Goal: Task Accomplishment & Management: Manage account settings

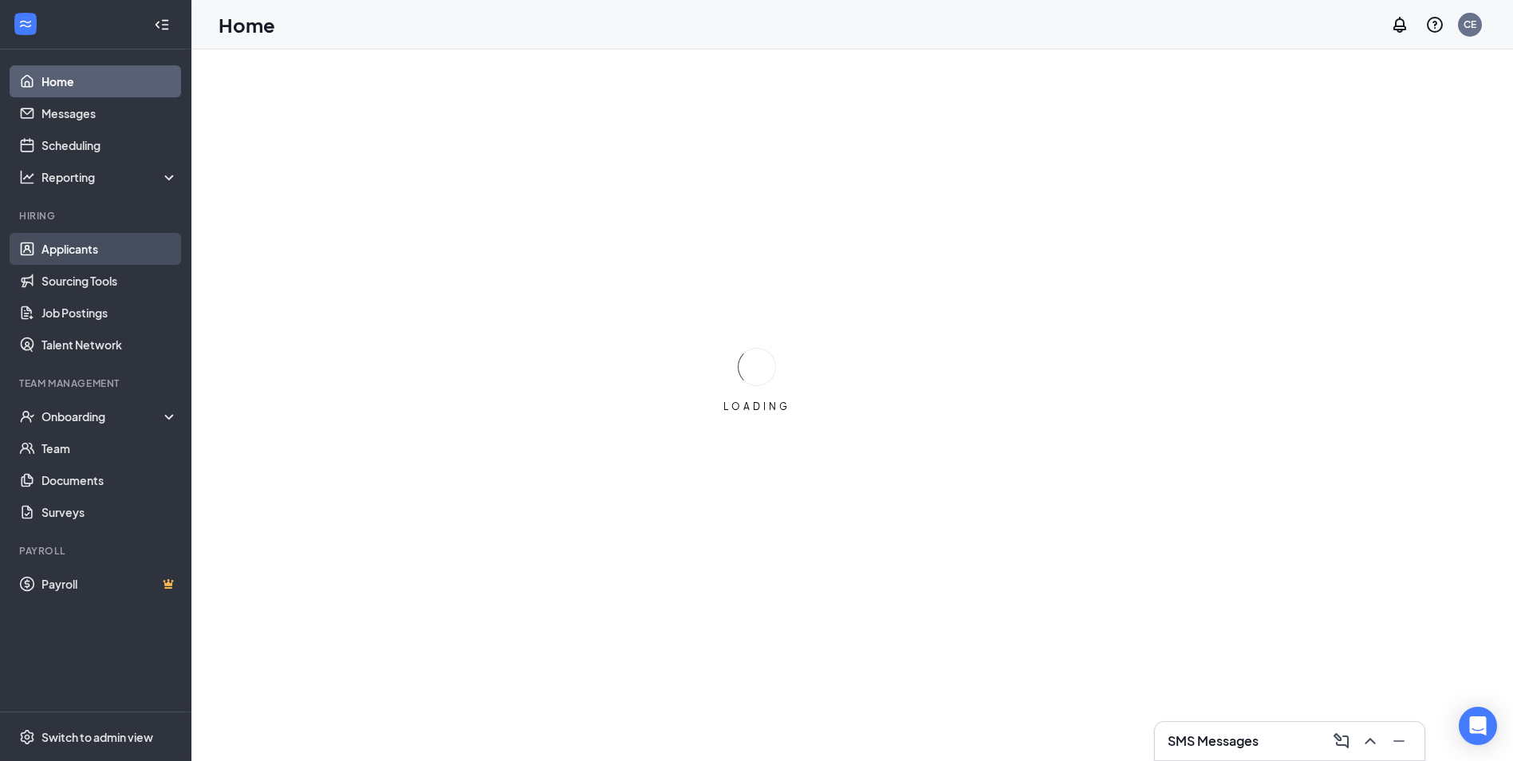
click at [86, 242] on link "Applicants" at bounding box center [109, 249] width 136 height 32
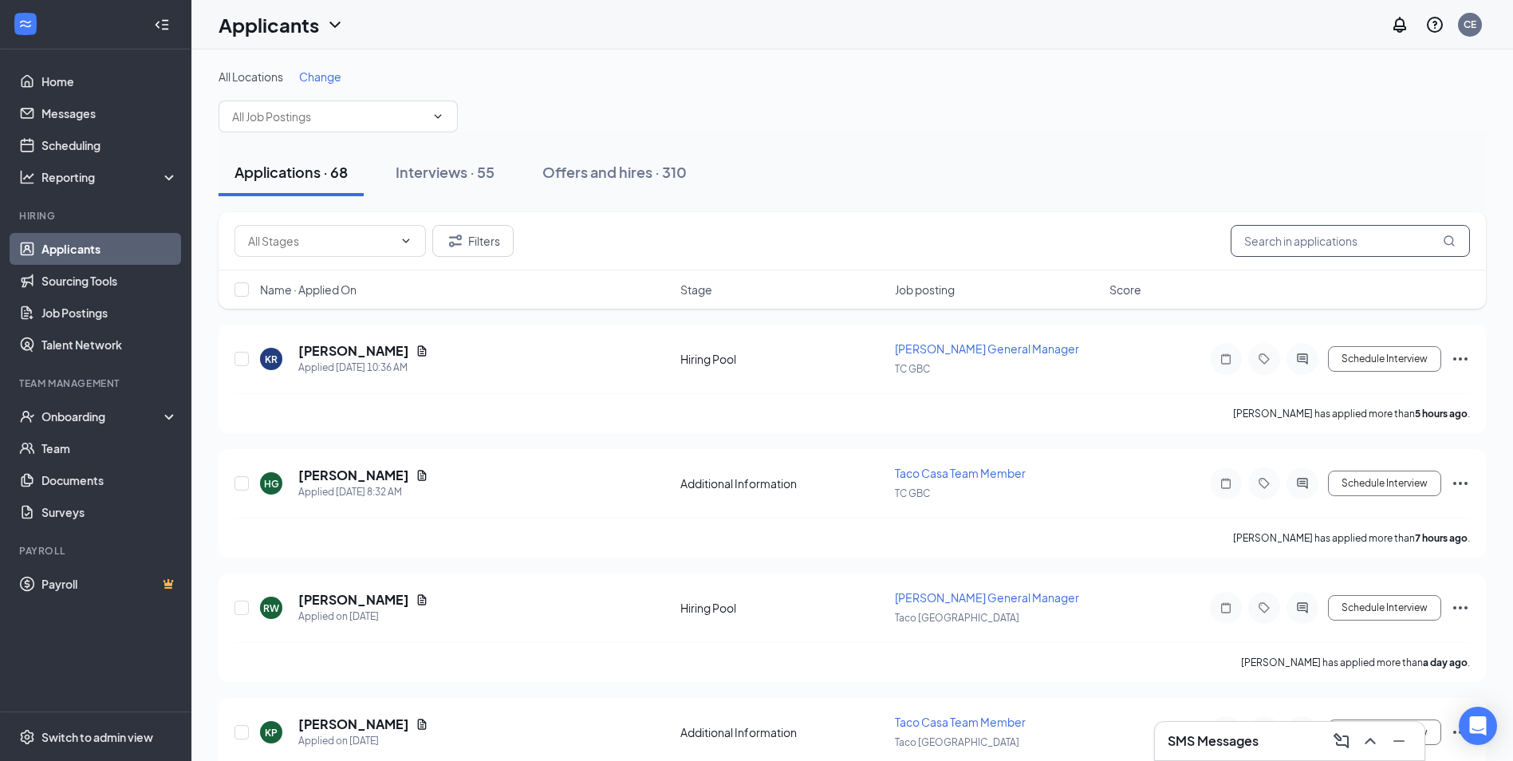
click at [1259, 248] on input "text" at bounding box center [1350, 241] width 239 height 32
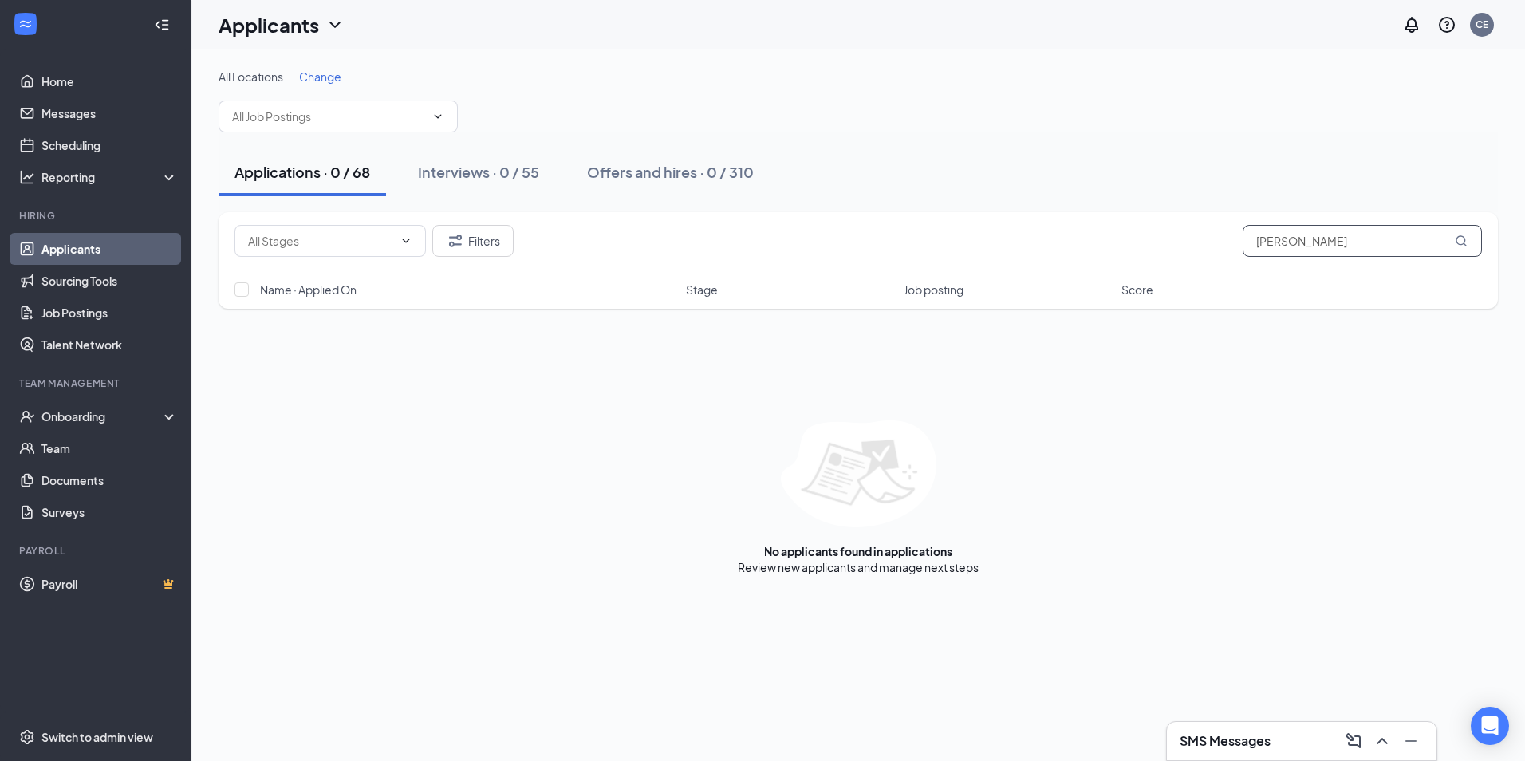
click at [1316, 234] on input "[PERSON_NAME]" at bounding box center [1362, 241] width 239 height 32
click at [1307, 235] on input "[PERSON_NAME]" at bounding box center [1362, 241] width 239 height 32
type input "[PERSON_NAME]"
click at [916, 569] on link "Offers and hires" at bounding box center [907, 567] width 84 height 14
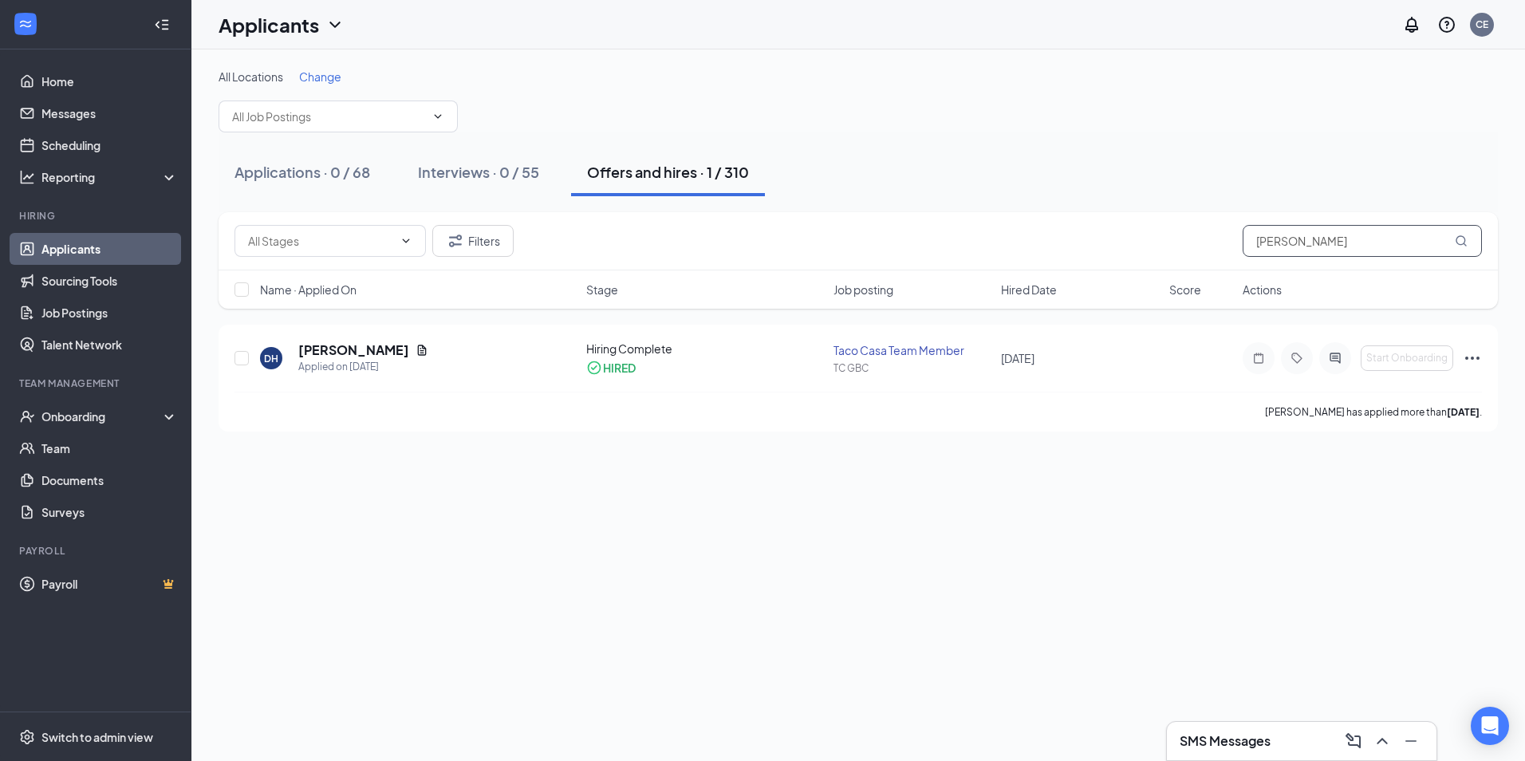
click at [1317, 242] on input "[PERSON_NAME]" at bounding box center [1362, 241] width 239 height 32
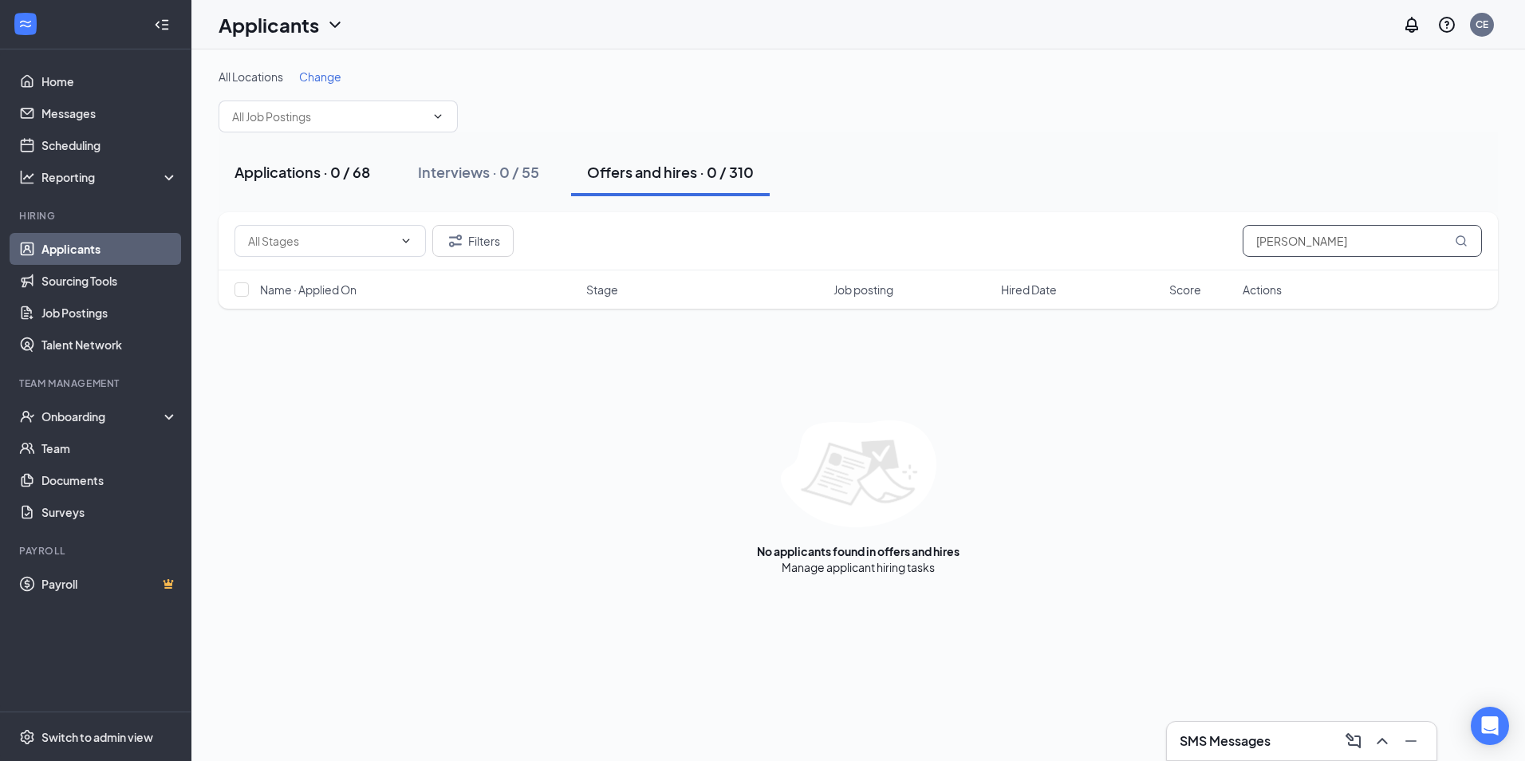
type input "[PERSON_NAME]"
click at [278, 182] on button "Applications · 0 / 68" at bounding box center [302, 172] width 167 height 48
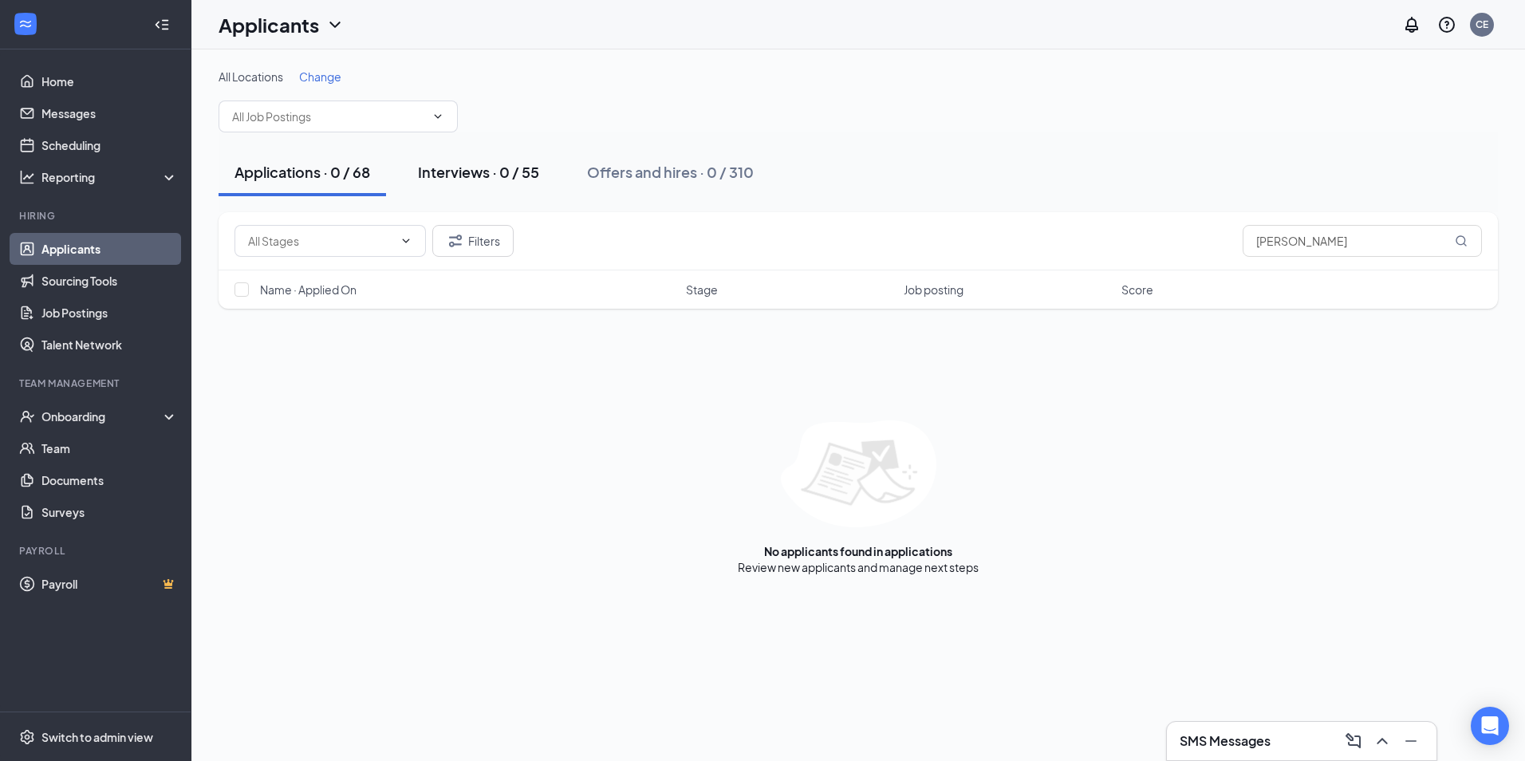
click at [474, 173] on div "Interviews · 0 / 55" at bounding box center [478, 172] width 121 height 20
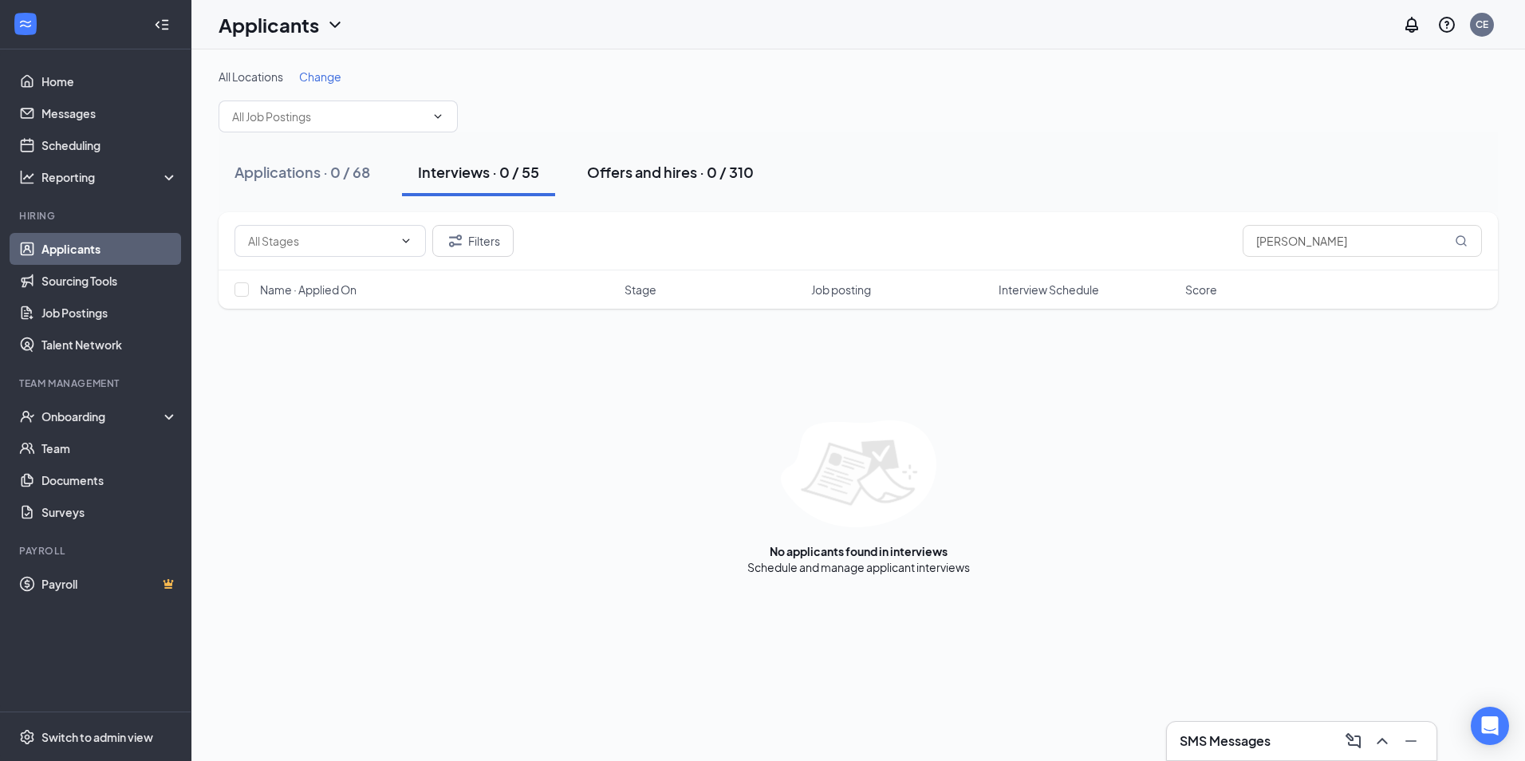
click at [640, 171] on div "Offers and hires · 0 / 310" at bounding box center [670, 172] width 167 height 20
type input "[PERSON_NAME]"
click at [1464, 243] on icon "MagnifyingGlass" at bounding box center [1461, 240] width 10 height 10
click at [1431, 239] on input "[PERSON_NAME]" at bounding box center [1362, 241] width 239 height 32
click at [1263, 743] on h3 "SMS Messages" at bounding box center [1225, 741] width 91 height 18
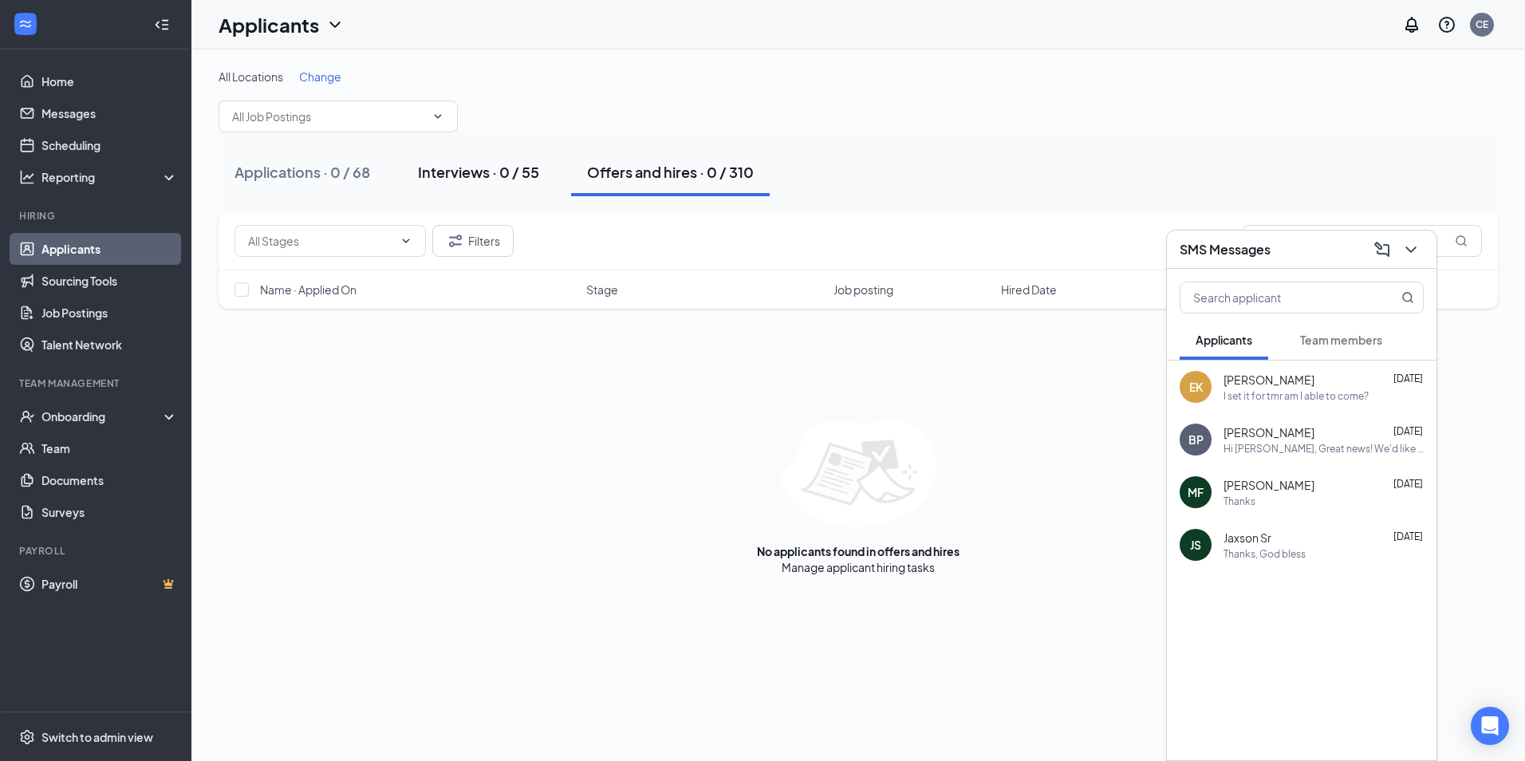
click at [468, 176] on div "Interviews · 0 / 55" at bounding box center [478, 172] width 121 height 20
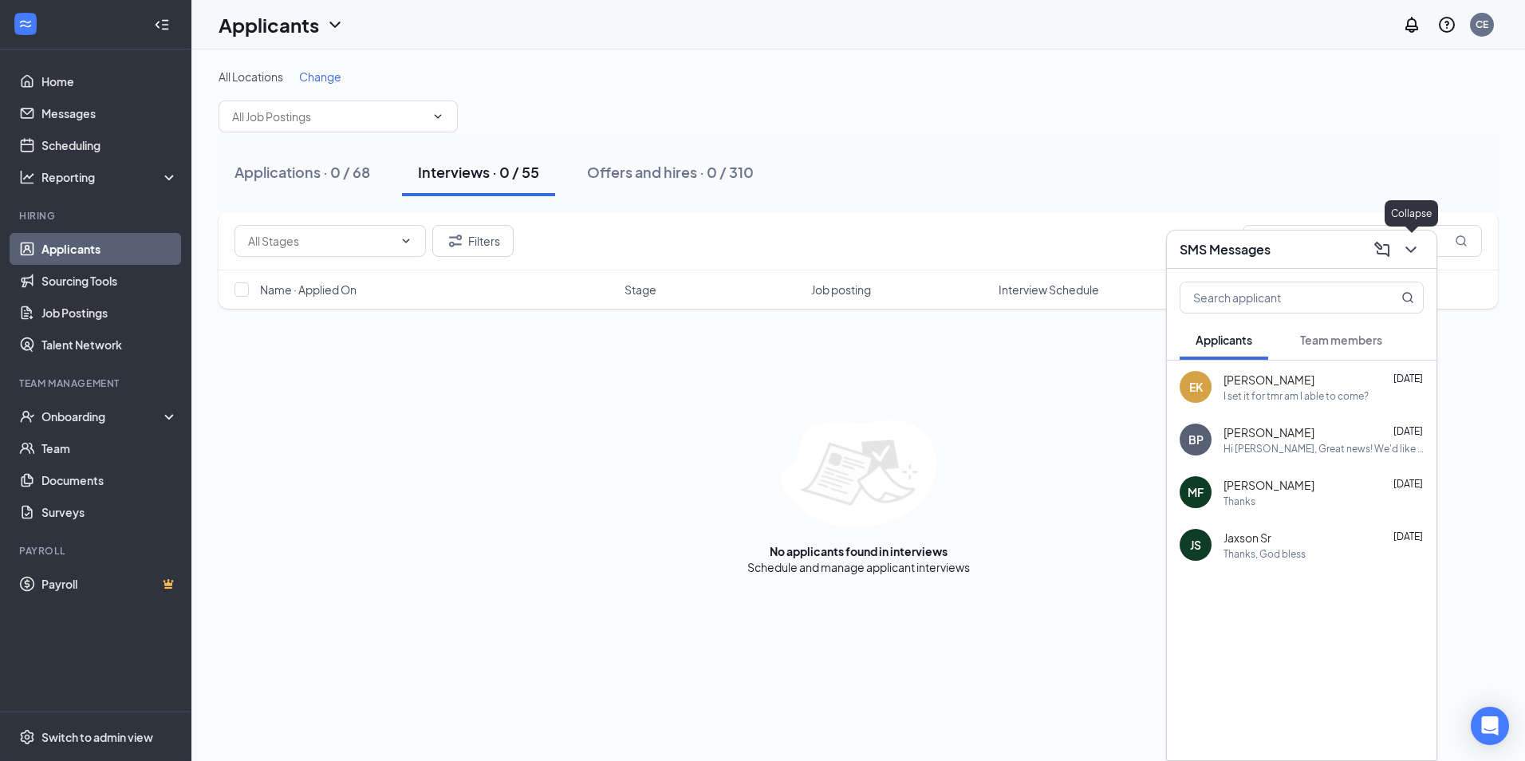
click at [1417, 246] on icon "ChevronDown" at bounding box center [1410, 249] width 19 height 19
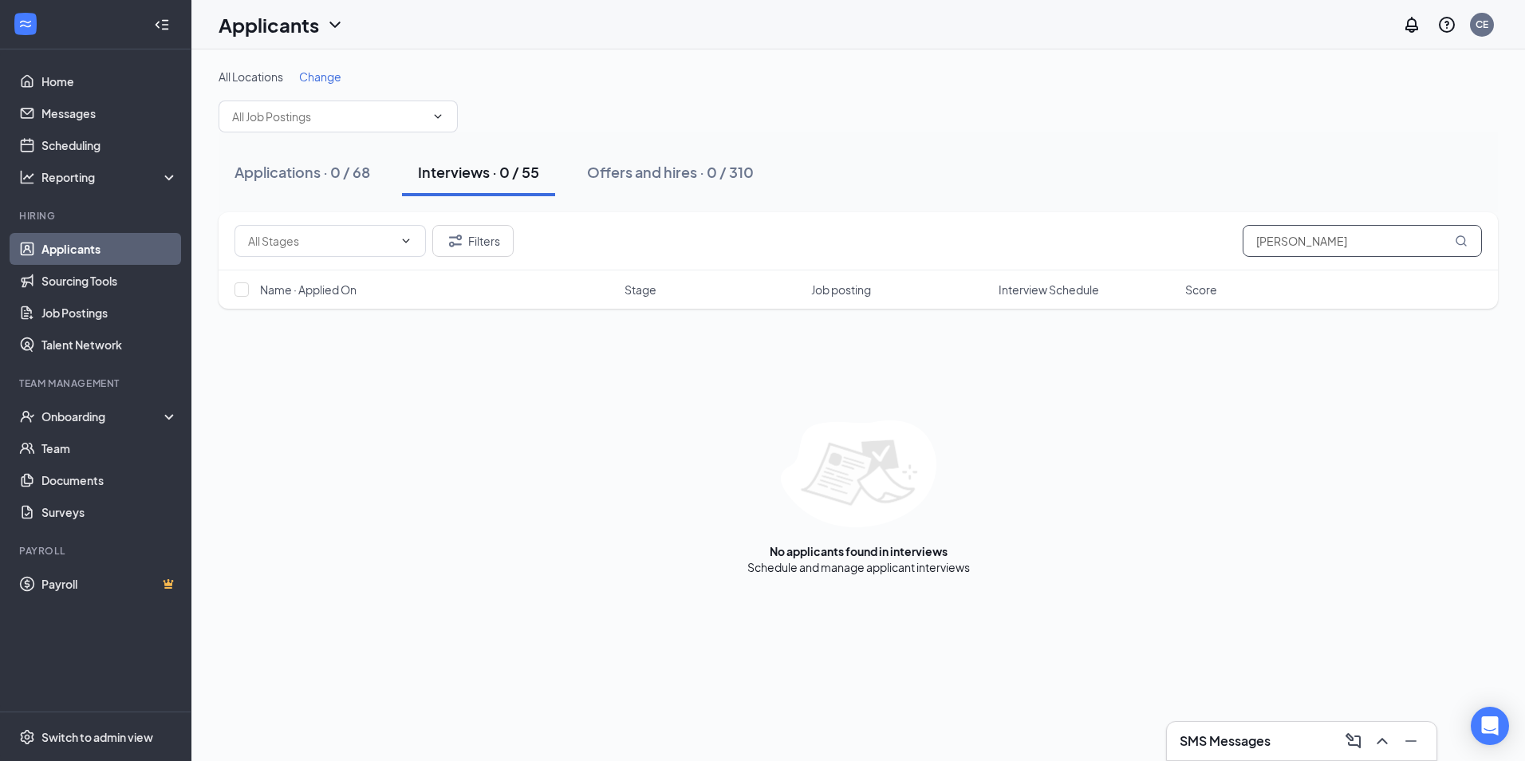
drag, startPoint x: 1328, startPoint y: 245, endPoint x: 1289, endPoint y: 242, distance: 39.2
click at [1289, 242] on input "[PERSON_NAME]" at bounding box center [1362, 241] width 239 height 32
type input "[PERSON_NAME]"
click at [927, 568] on link "Offers and hires" at bounding box center [907, 567] width 84 height 14
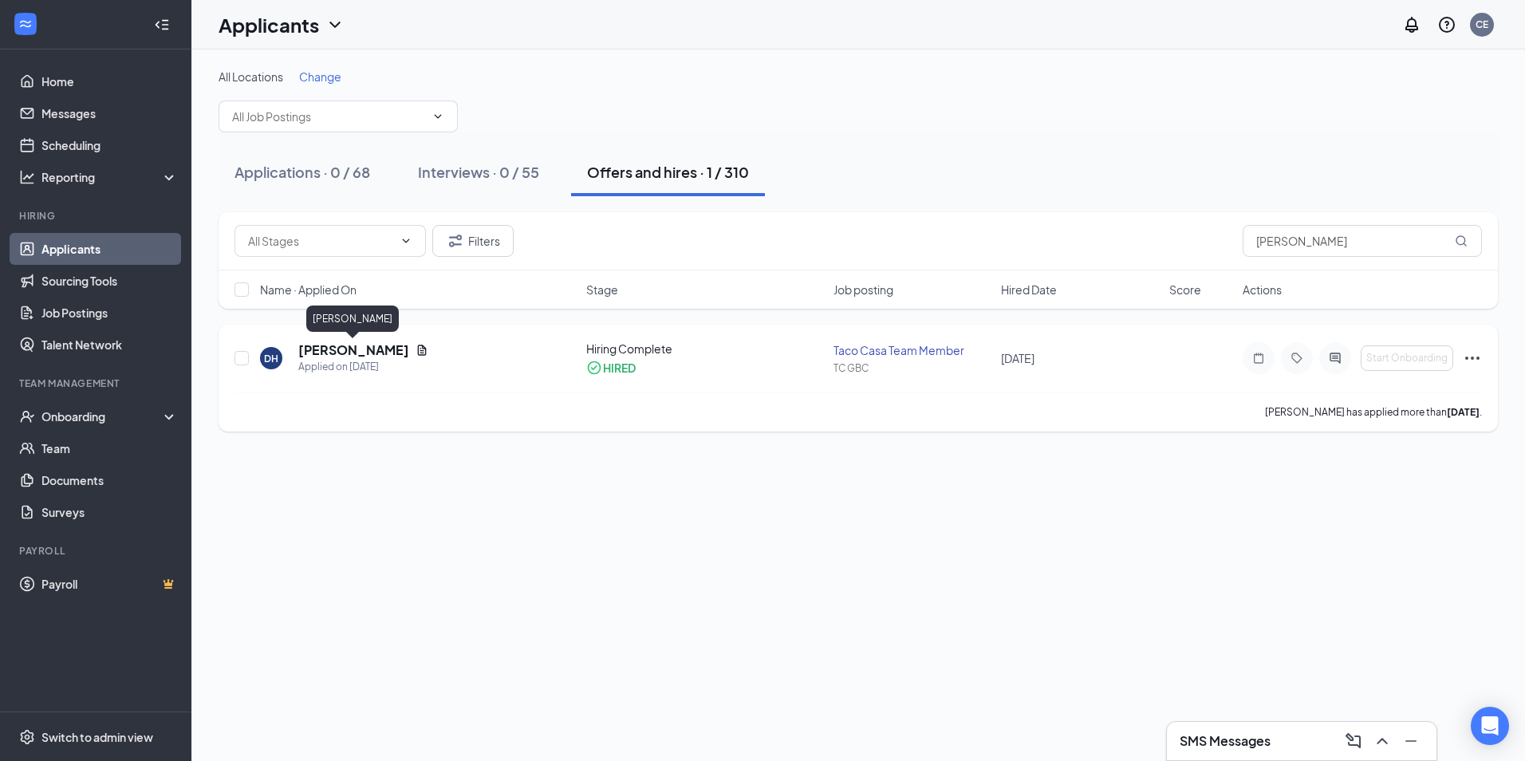
click at [325, 342] on h5 "[PERSON_NAME]" at bounding box center [353, 350] width 111 height 18
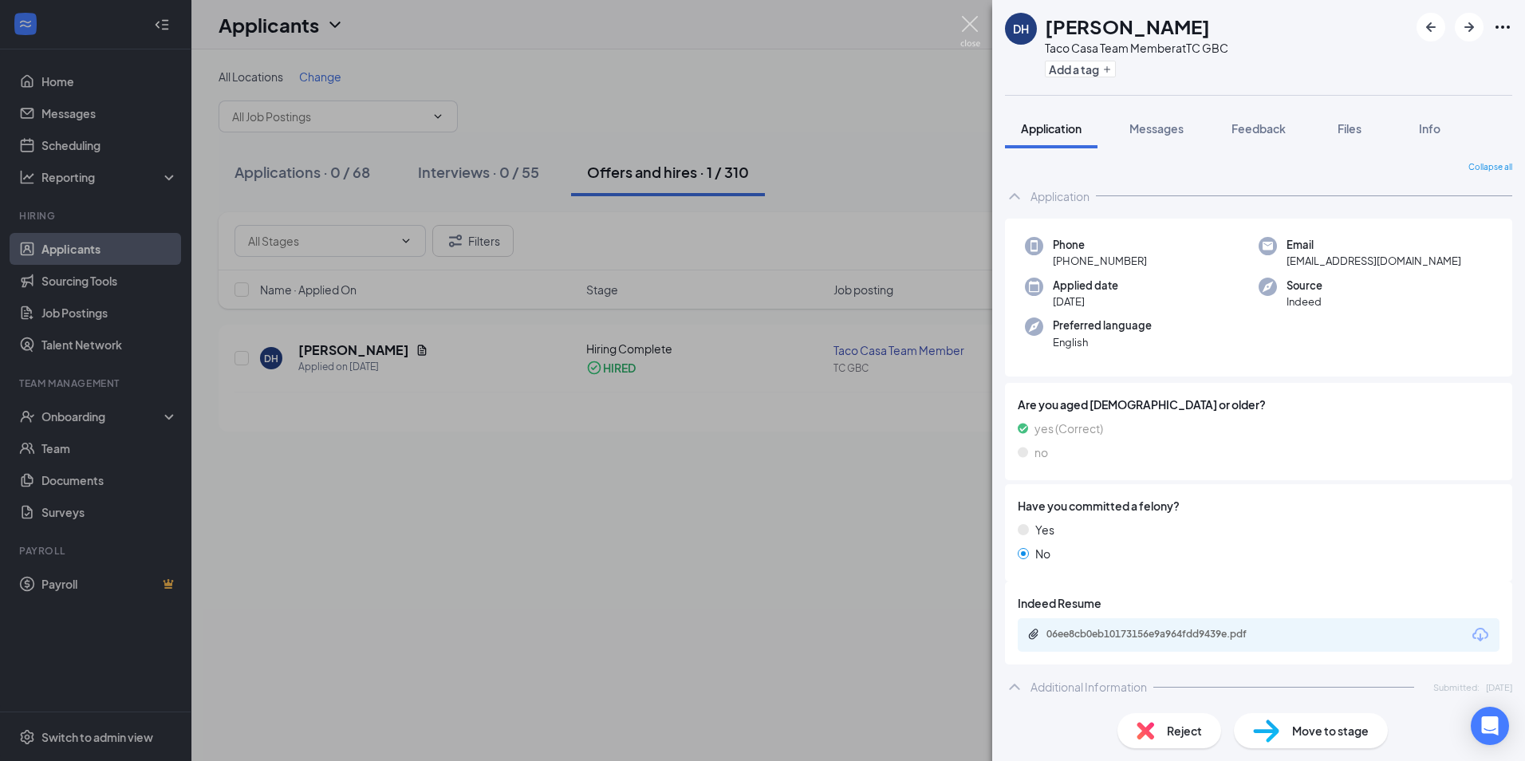
click at [972, 19] on img at bounding box center [970, 31] width 20 height 31
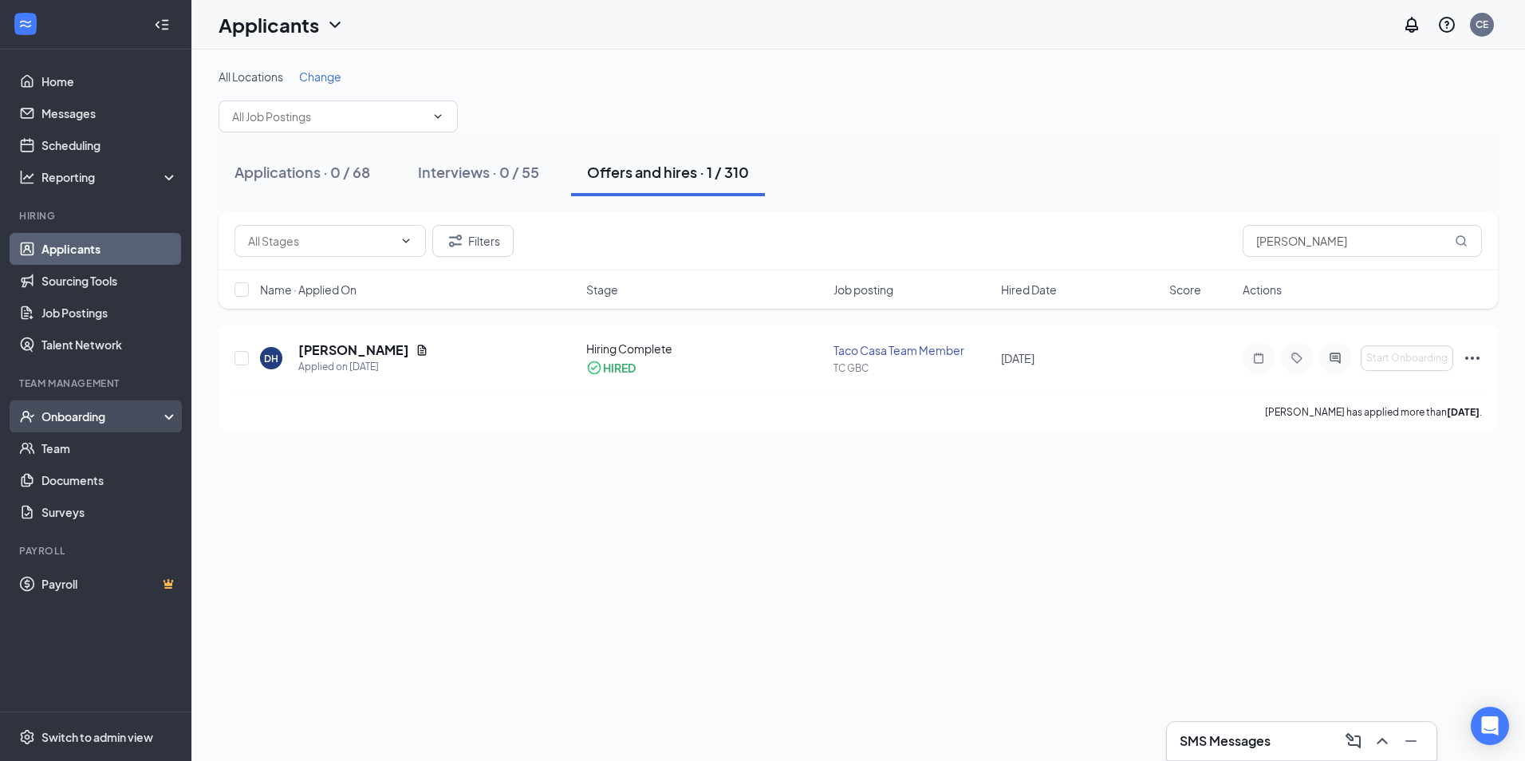
click at [100, 416] on div "Onboarding" at bounding box center [102, 416] width 123 height 16
click at [95, 455] on link "Overview" at bounding box center [109, 448] width 136 height 32
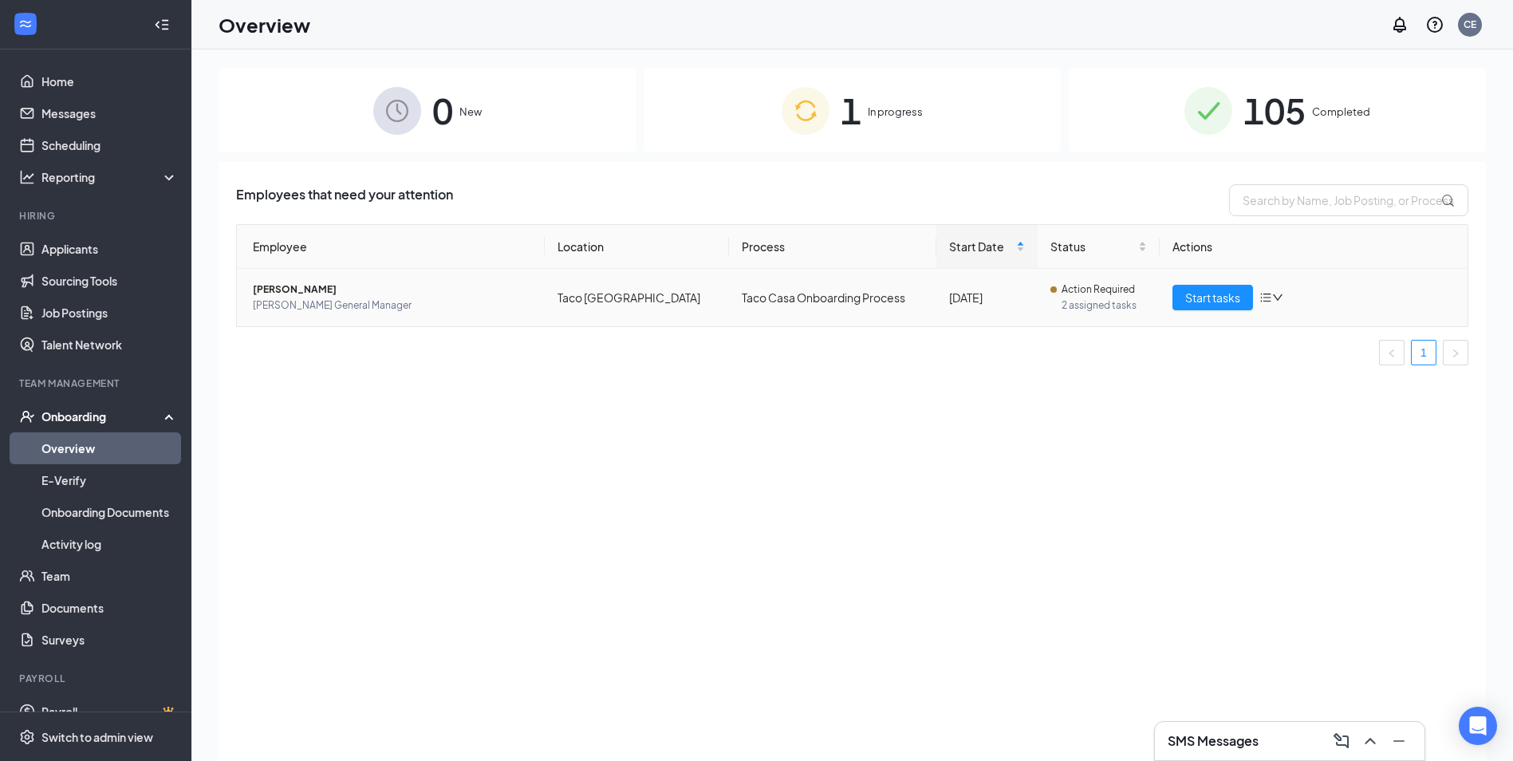
click at [552, 294] on td "Taco [GEOGRAPHIC_DATA]" at bounding box center [637, 297] width 184 height 57
click at [815, 305] on td "Taco Casa Onboarding Process" at bounding box center [832, 297] width 207 height 57
click at [301, 297] on span "[PERSON_NAME]" at bounding box center [392, 290] width 279 height 16
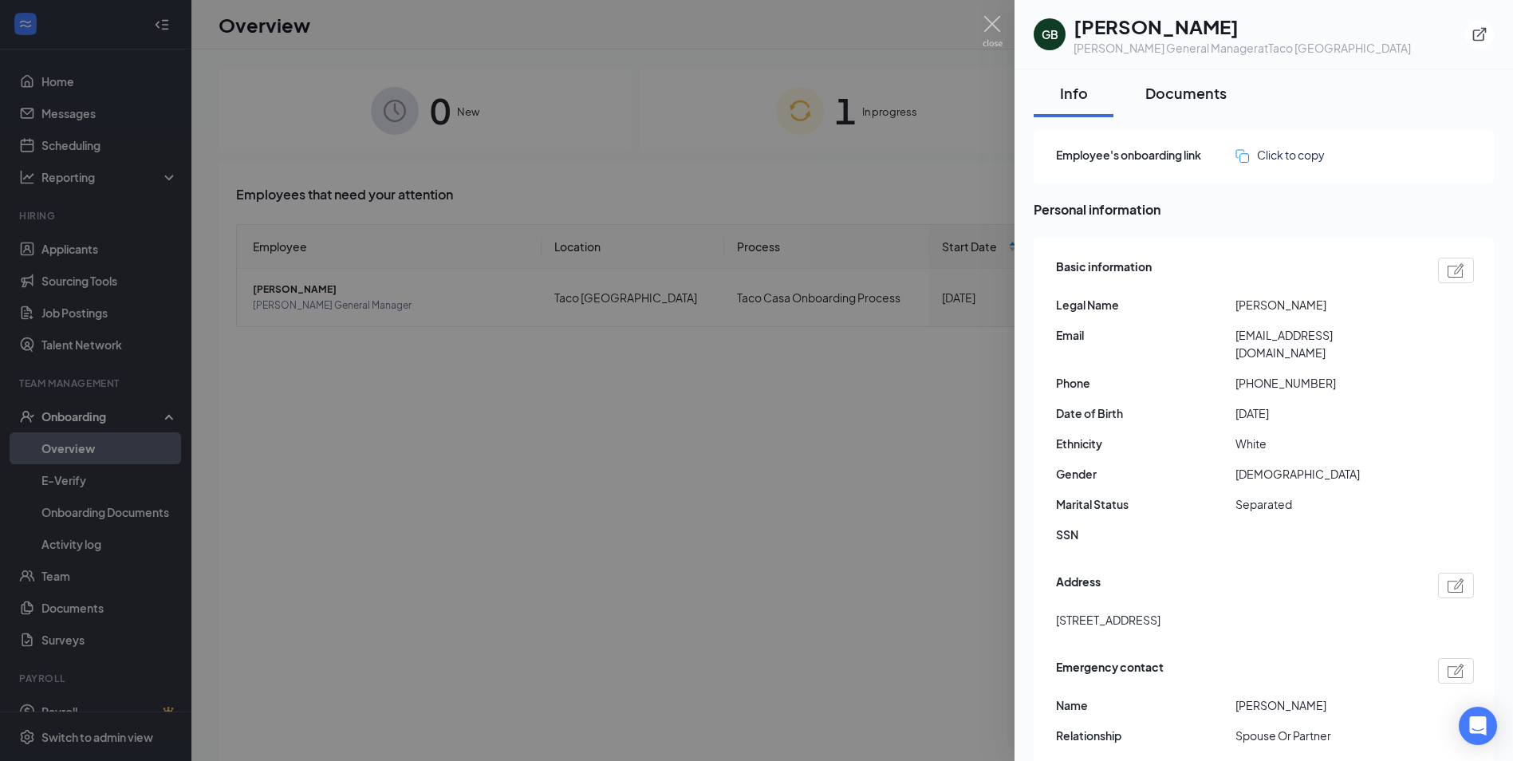
click at [1174, 97] on div "Documents" at bounding box center [1185, 93] width 81 height 20
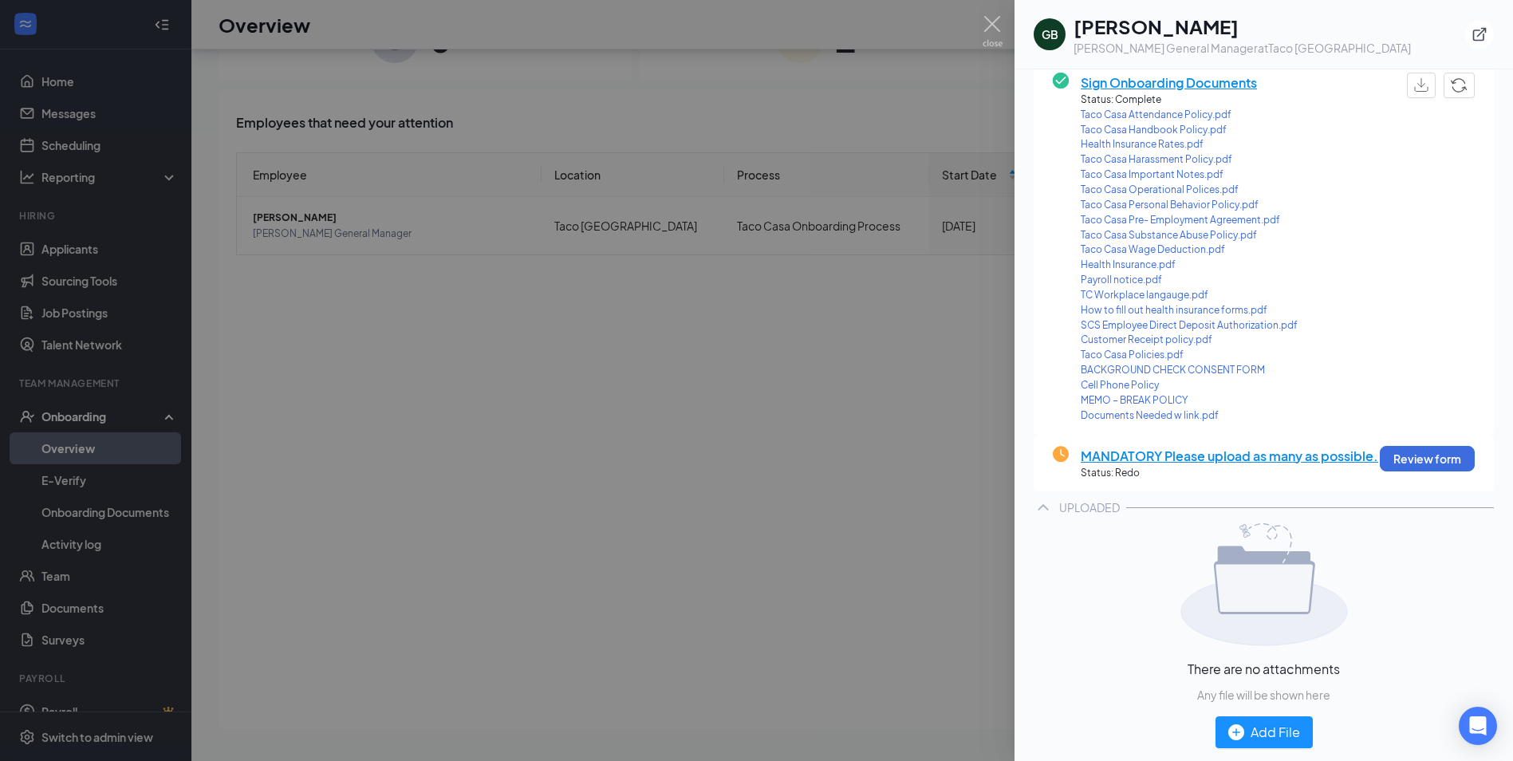
scroll to position [190, 0]
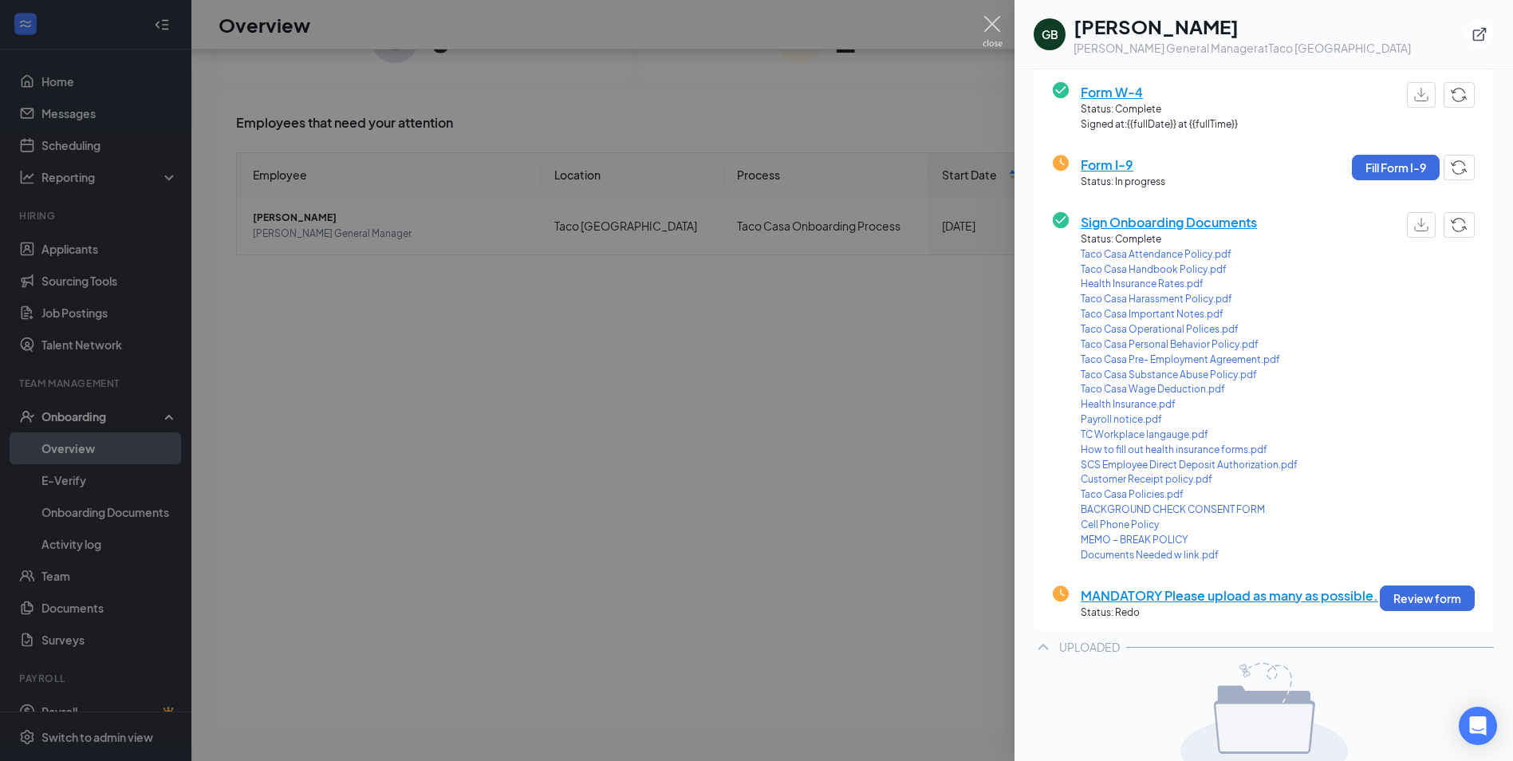
click at [990, 25] on img at bounding box center [993, 31] width 20 height 31
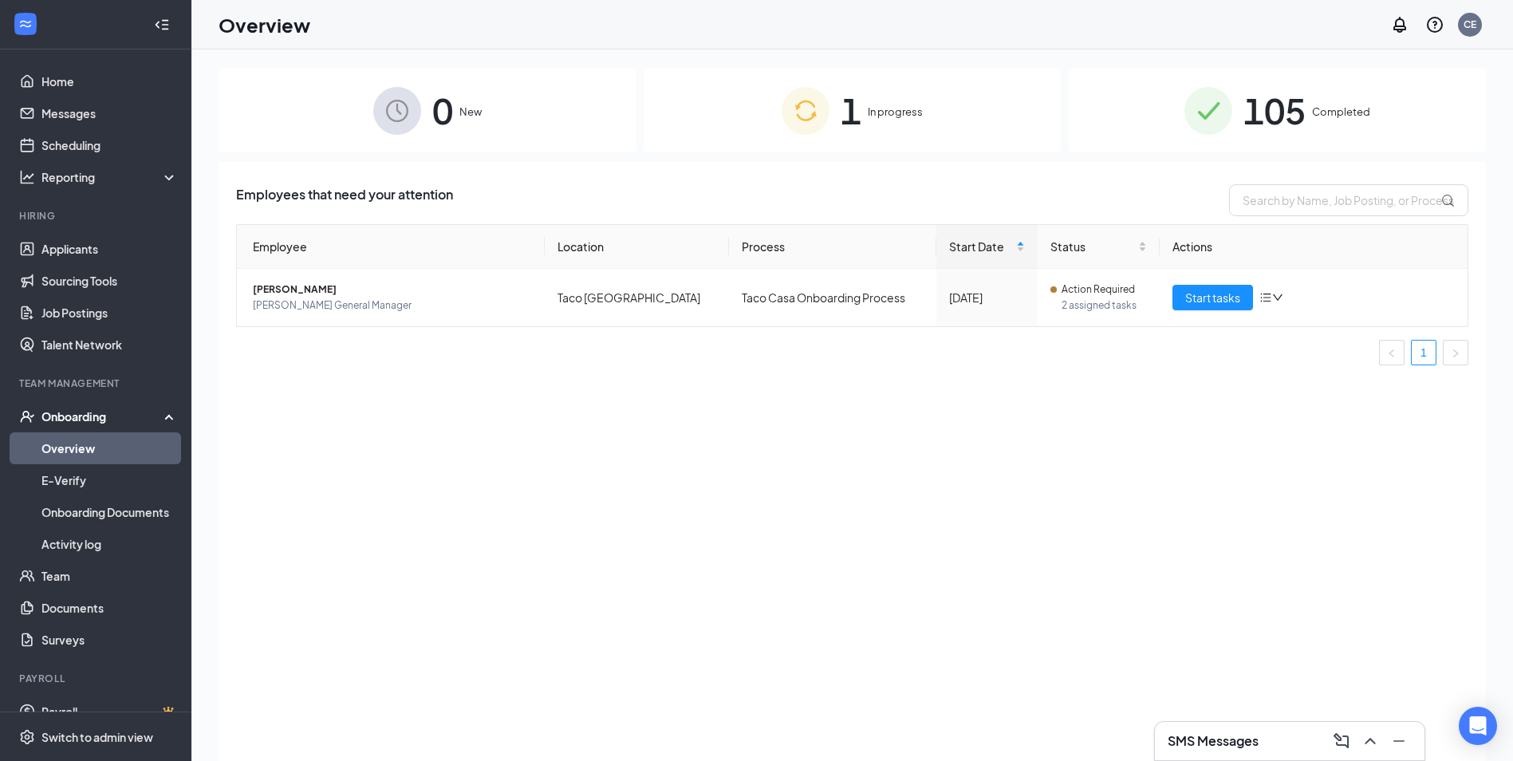
click at [1260, 131] on span "105" at bounding box center [1274, 110] width 62 height 55
